Goal: Task Accomplishment & Management: Use online tool/utility

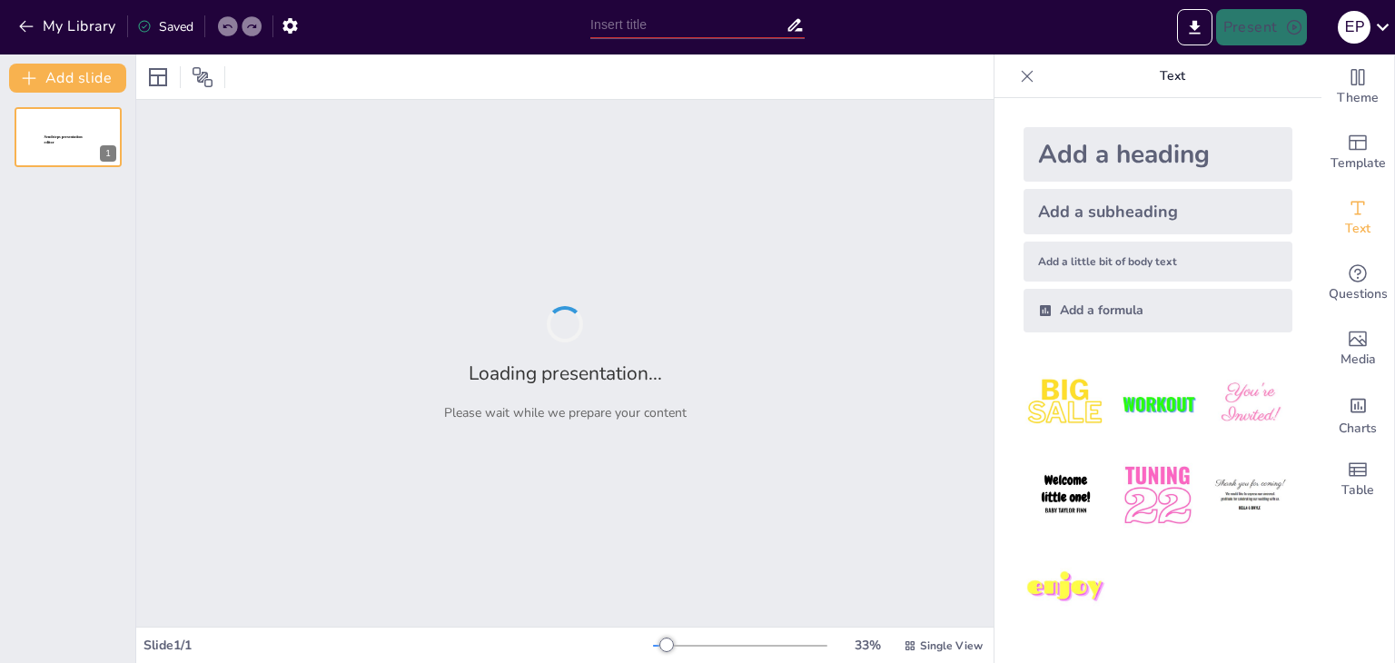
type input "Análisis de la Radiación Electromagnética en Líneas de Transmisión de Alta Tens…"
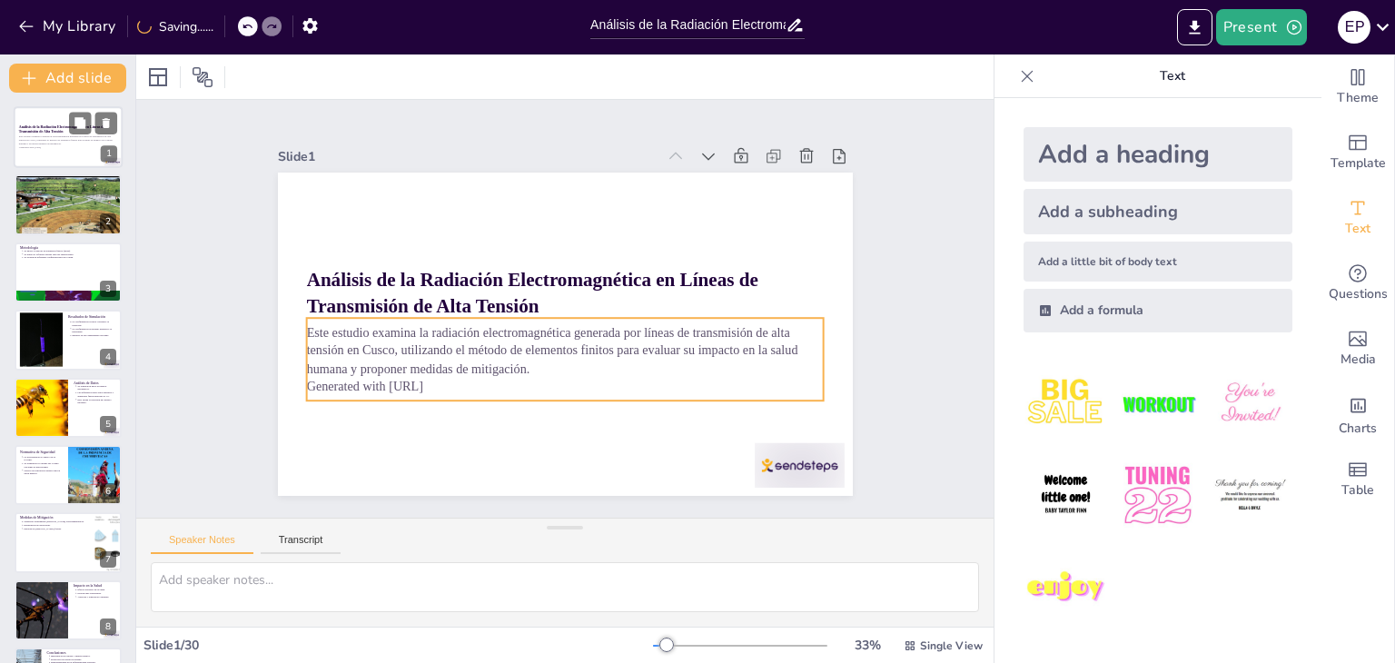
click at [62, 135] on p "Este estudio examina la radiación electromagnética generada por líneas de trans…" at bounding box center [68, 140] width 98 height 10
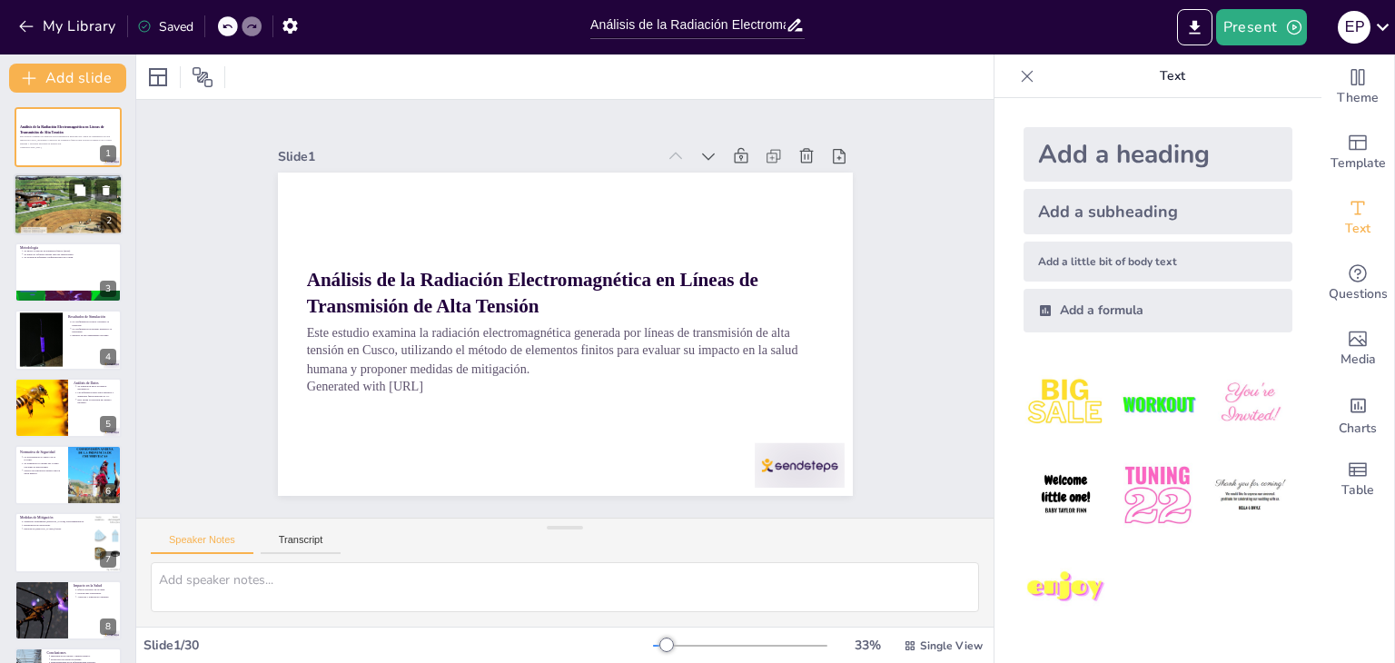
click at [50, 206] on div at bounding box center [68, 204] width 109 height 145
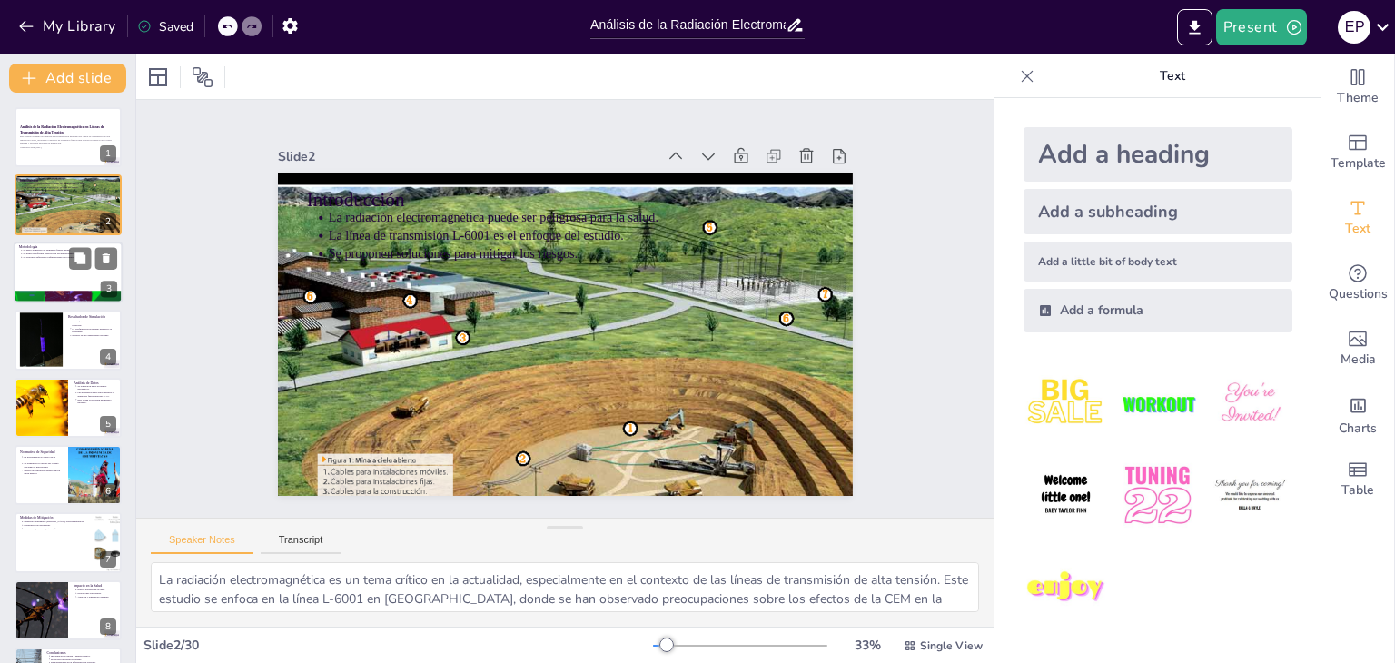
click at [58, 256] on p "Se evaluaron diferentes configuraciones de la línea." at bounding box center [70, 257] width 94 height 4
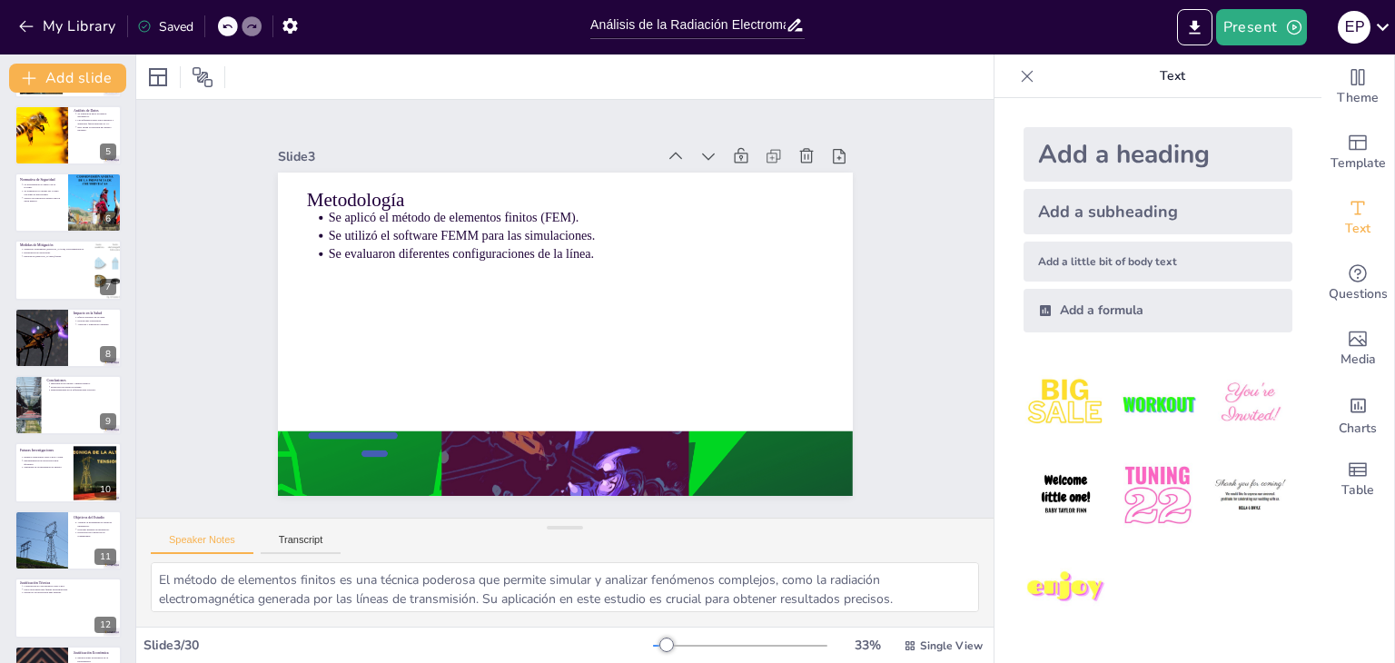
click at [58, 256] on p "Instalación [PERSON_NAME] físicas." at bounding box center [56, 256] width 65 height 4
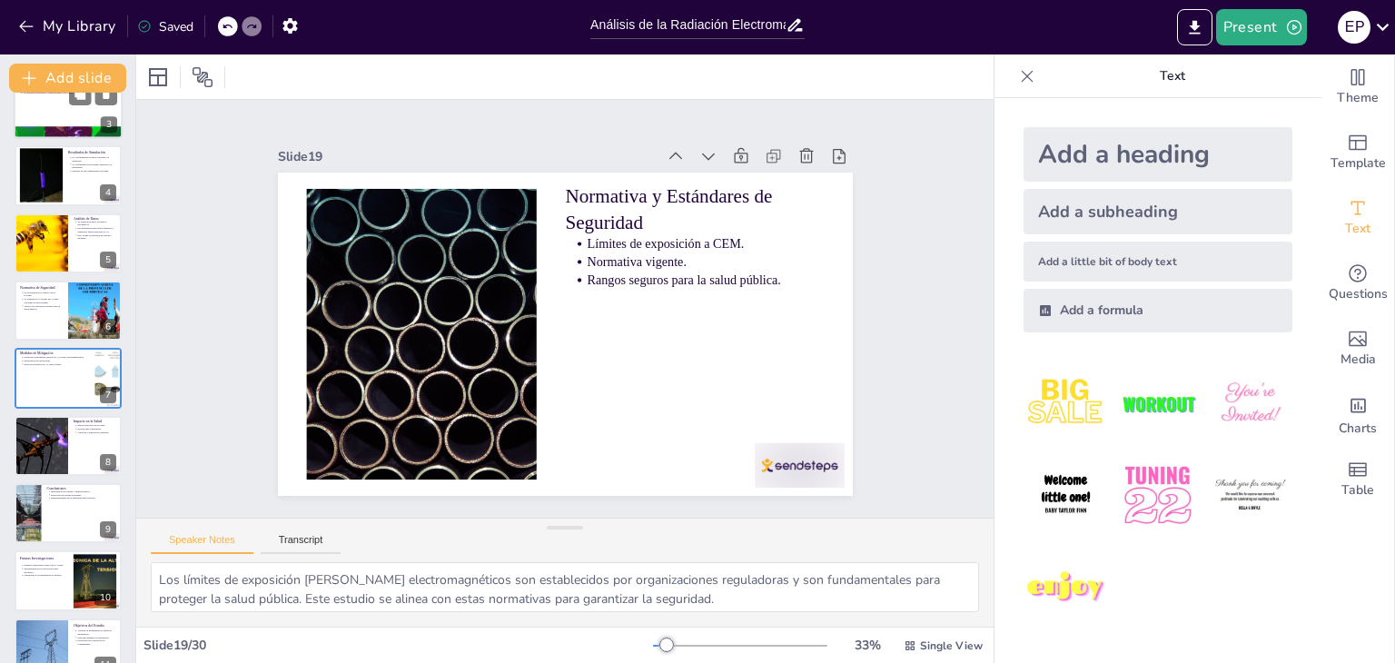
type textarea "La propuesta de una guía para la evaluación de impacto ambiental es esencial pa…"
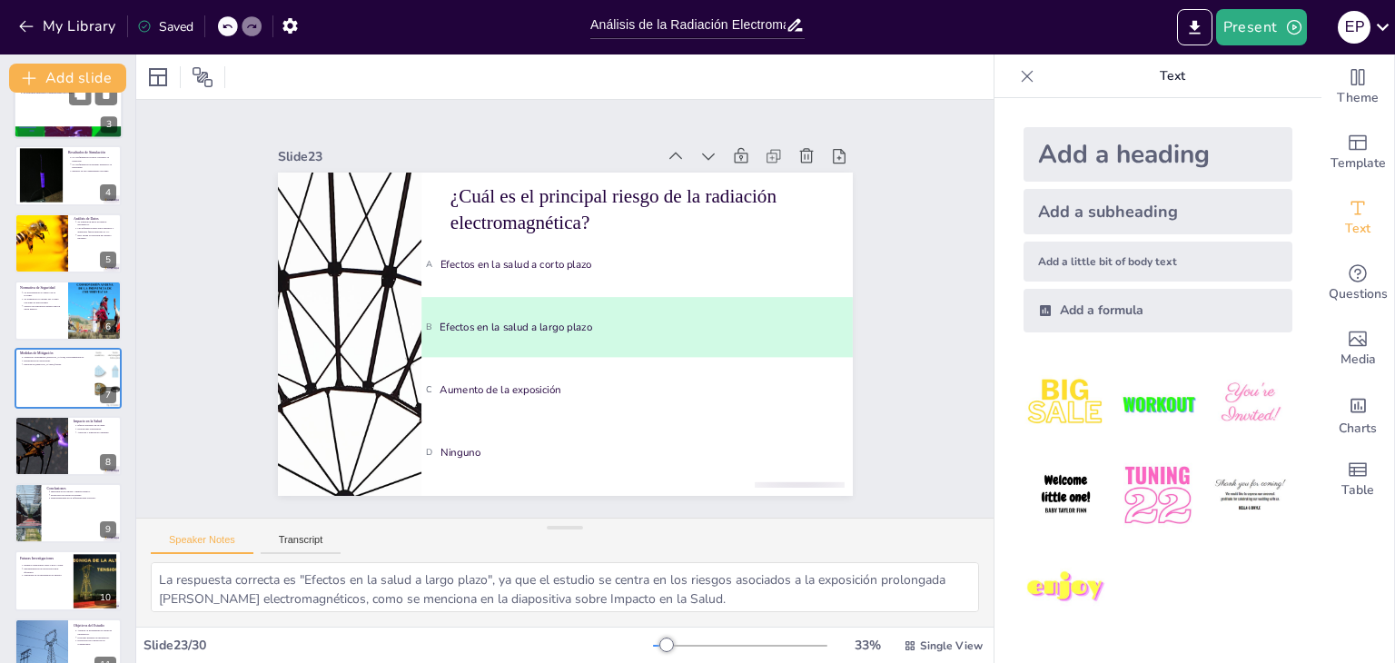
type textarea "La respuesta correcta es "Método de elementos finitos", que fue el enfoque util…"
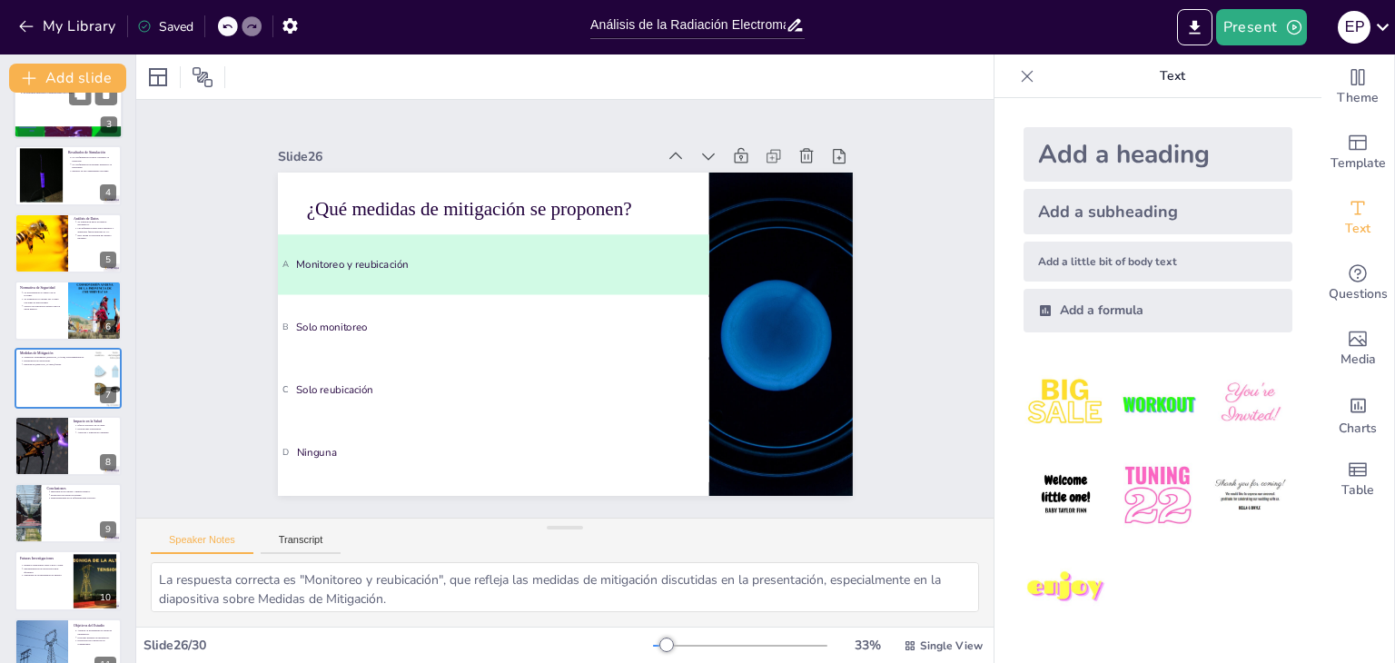
type textarea "La respuesta correcta es "Tensión, corriente y exposición", que son las variabl…"
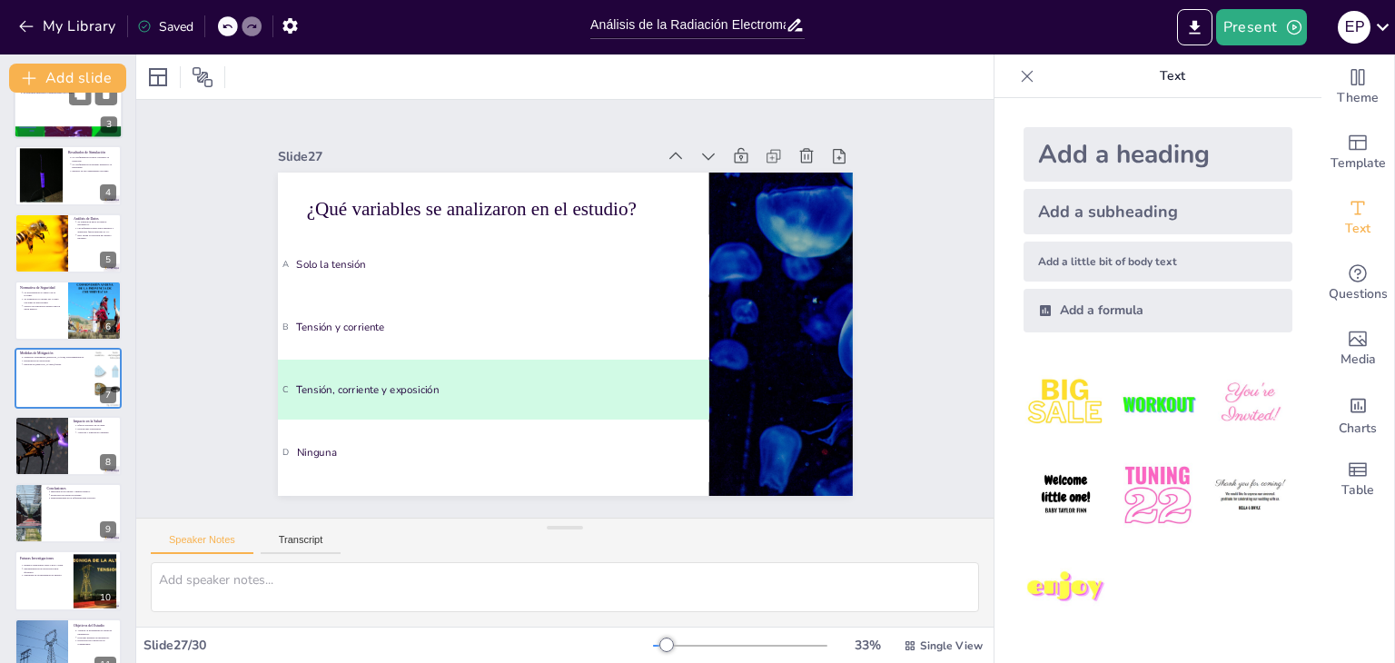
type textarea "La respuesta correcta es "Asegurar la salud pública", que es el objetivo princi…"
